Goal: Task Accomplishment & Management: Manage account settings

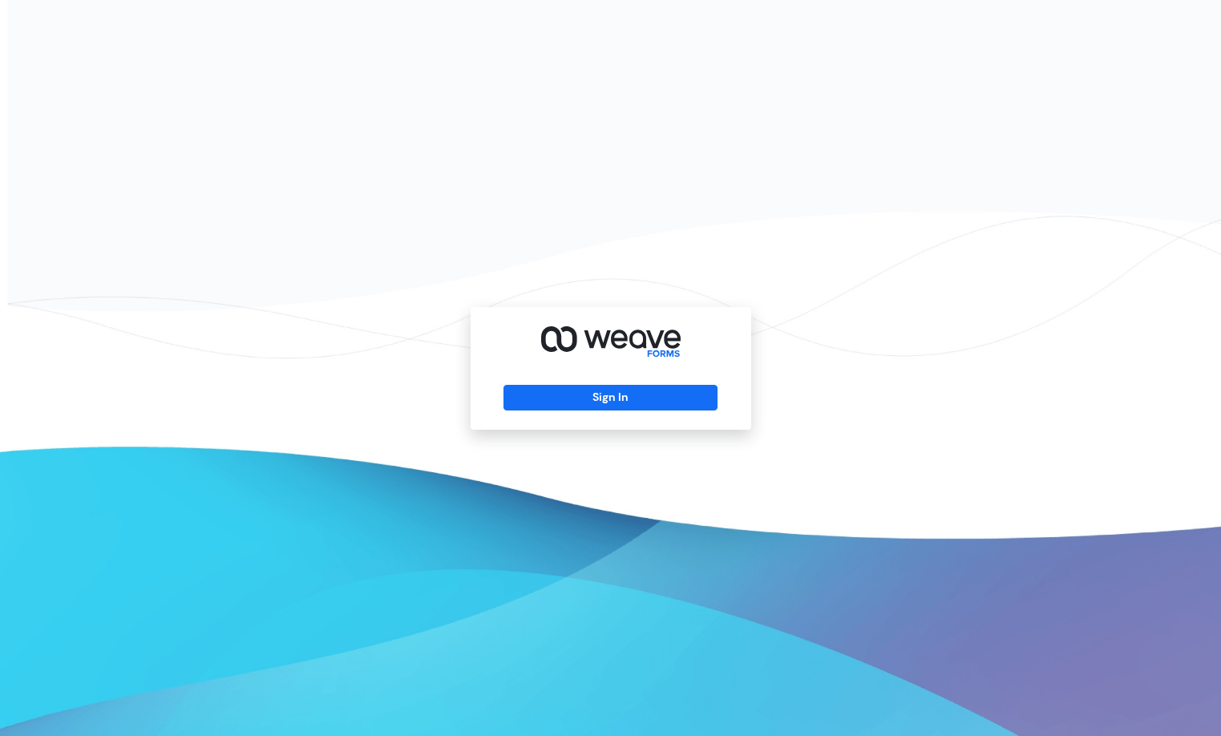
drag, startPoint x: 554, startPoint y: 218, endPoint x: 596, endPoint y: 310, distance: 101.2
click at [556, 220] on div "Sign In" at bounding box center [610, 368] width 1221 height 736
click at [606, 397] on button "Sign In" at bounding box center [611, 398] width 214 height 26
